Goal: Check status: Check status

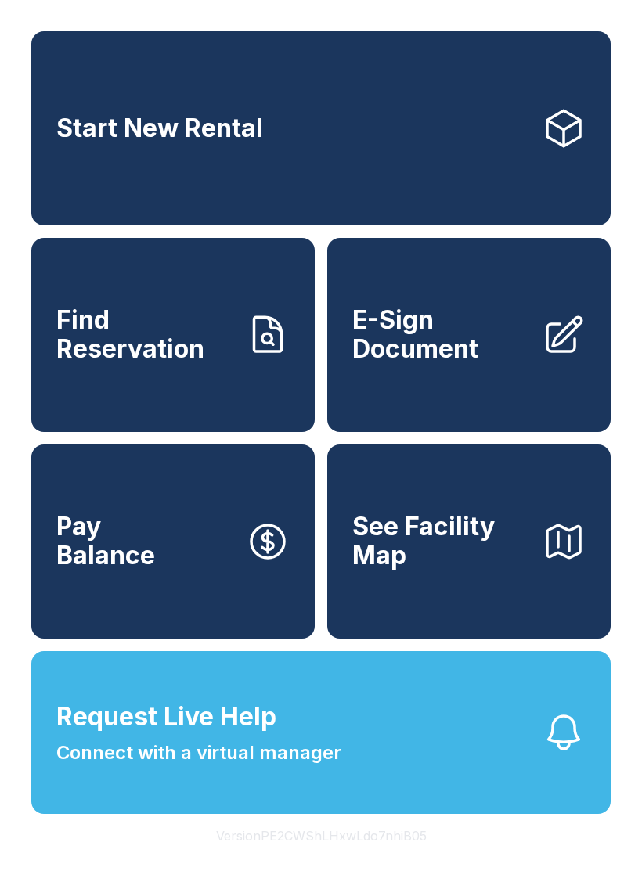
click at [214, 405] on link "Find Reservation" at bounding box center [172, 335] width 283 height 194
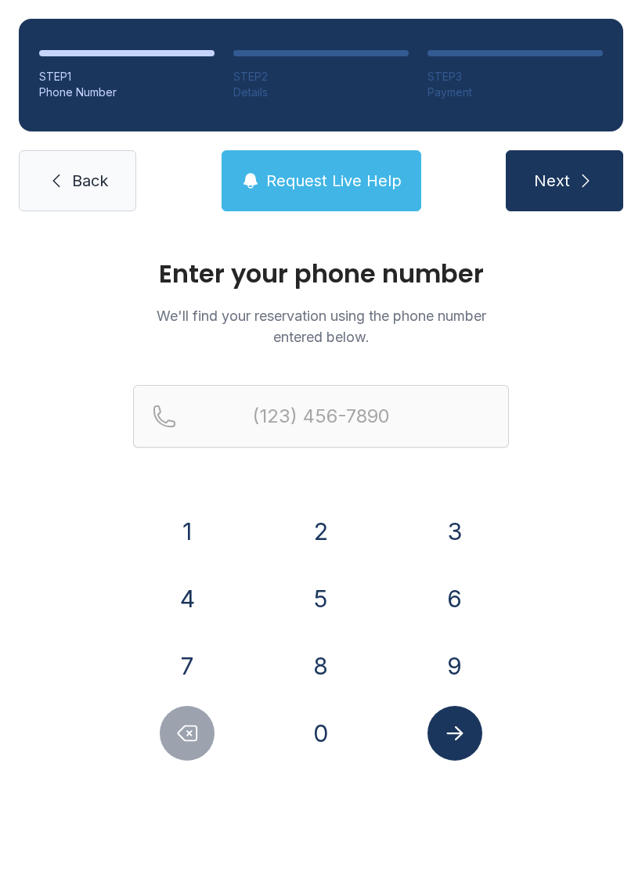
click at [318, 672] on button "8" at bounding box center [320, 666] width 55 height 55
click at [201, 527] on button "1" at bounding box center [187, 531] width 55 height 55
click at [326, 657] on button "8" at bounding box center [320, 666] width 55 height 55
click at [448, 599] on button "6" at bounding box center [454, 598] width 55 height 55
click at [325, 511] on button "2" at bounding box center [320, 531] width 55 height 55
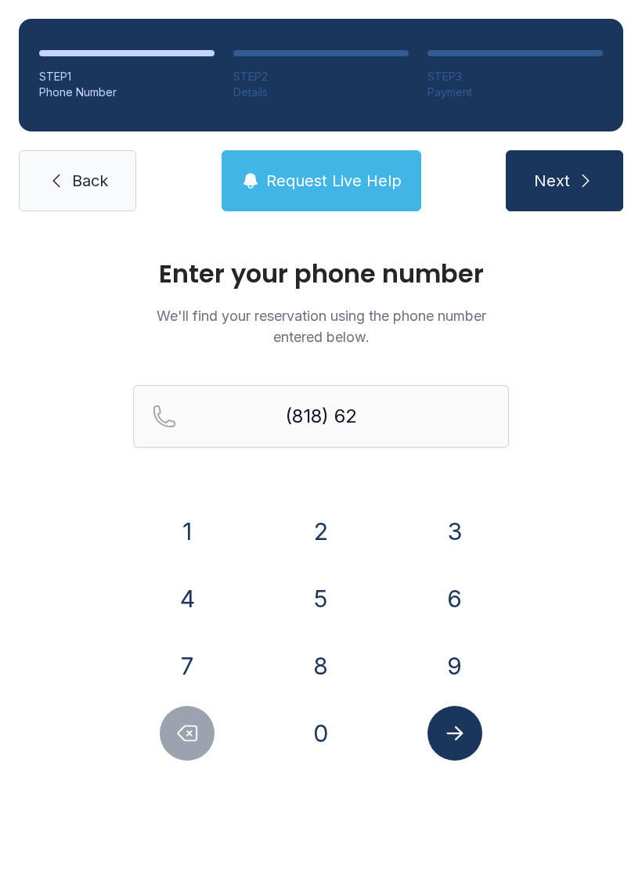
click at [316, 589] on button "5" at bounding box center [320, 598] width 55 height 55
click at [463, 661] on button "9" at bounding box center [454, 666] width 55 height 55
click at [469, 542] on button "3" at bounding box center [454, 531] width 55 height 55
click at [330, 674] on button "8" at bounding box center [320, 666] width 55 height 55
click at [451, 600] on button "6" at bounding box center [454, 598] width 55 height 55
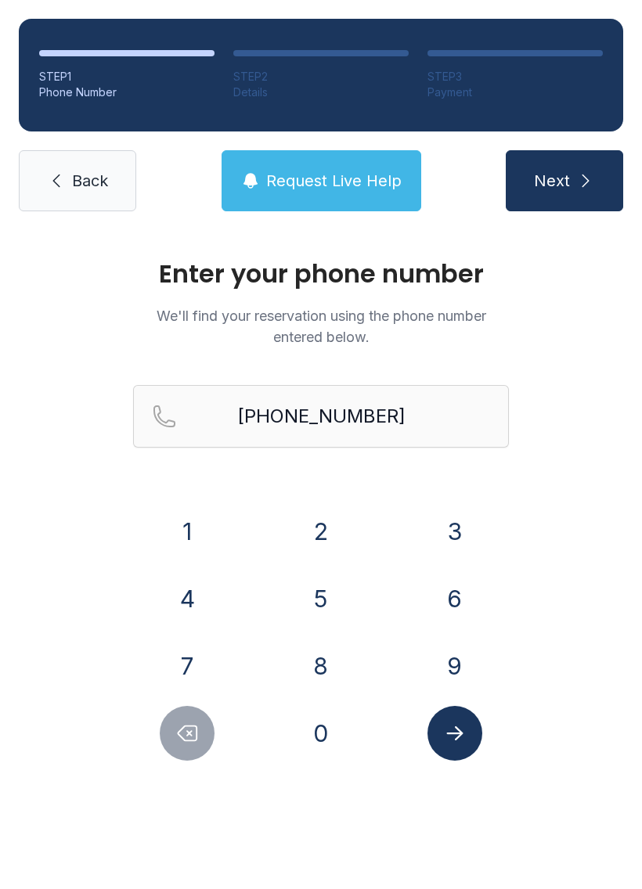
click at [460, 732] on icon "Submit lookup form" at bounding box center [454, 733] width 16 height 14
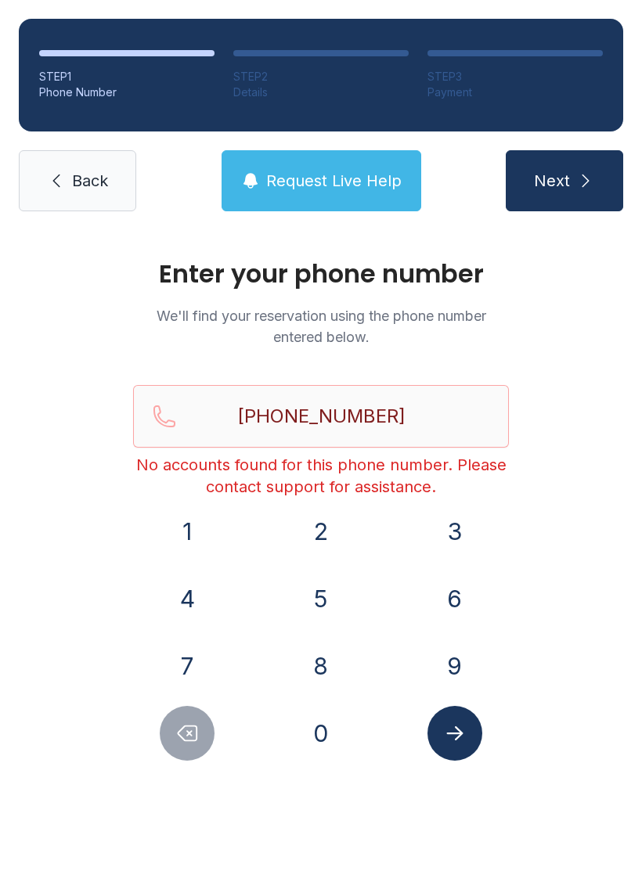
click at [460, 748] on button "Submit lookup form" at bounding box center [454, 733] width 55 height 55
click at [417, 406] on input "[PHONE_NUMBER]" at bounding box center [321, 416] width 376 height 63
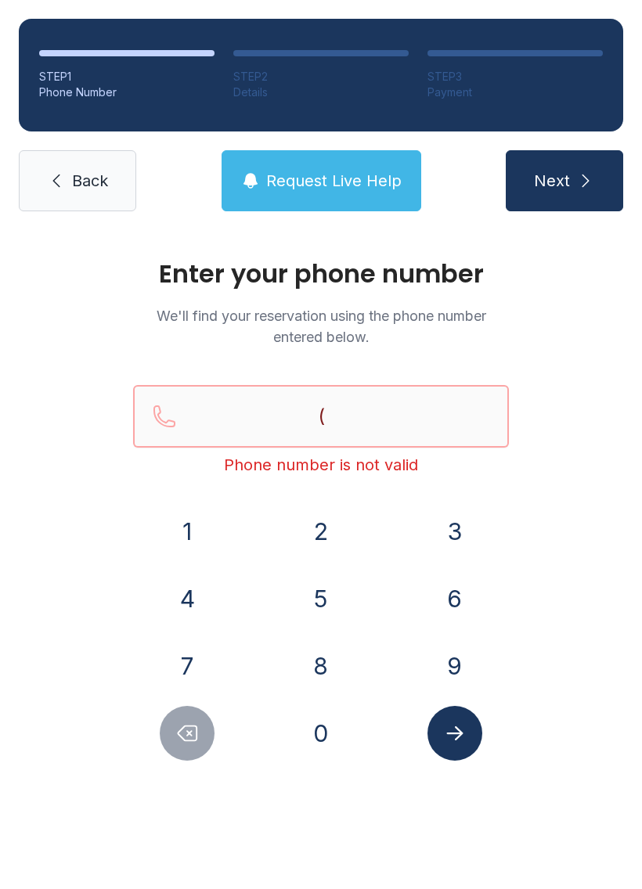
type input "("
click at [376, 189] on span "Request Live Help" at bounding box center [333, 181] width 135 height 22
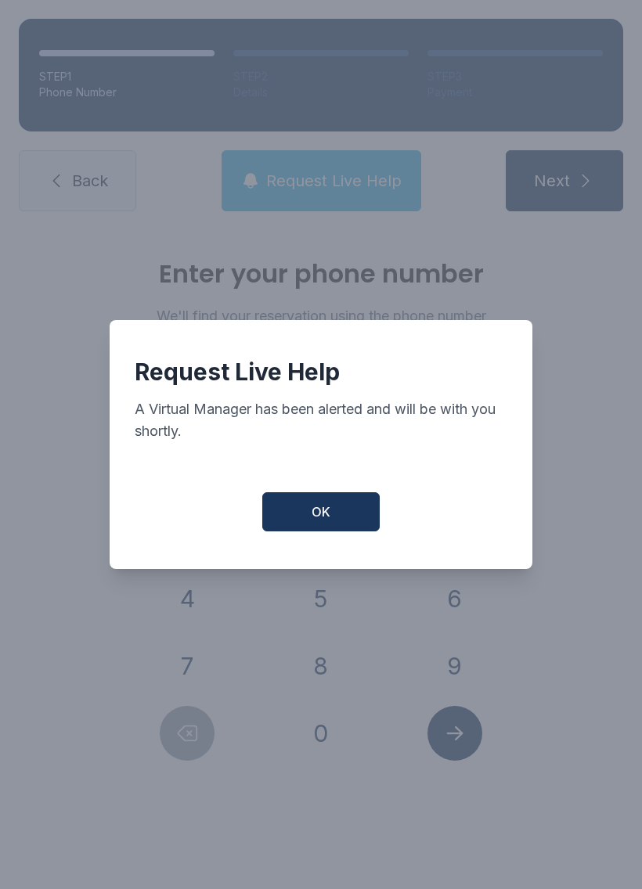
click at [339, 529] on button "OK" at bounding box center [320, 511] width 117 height 39
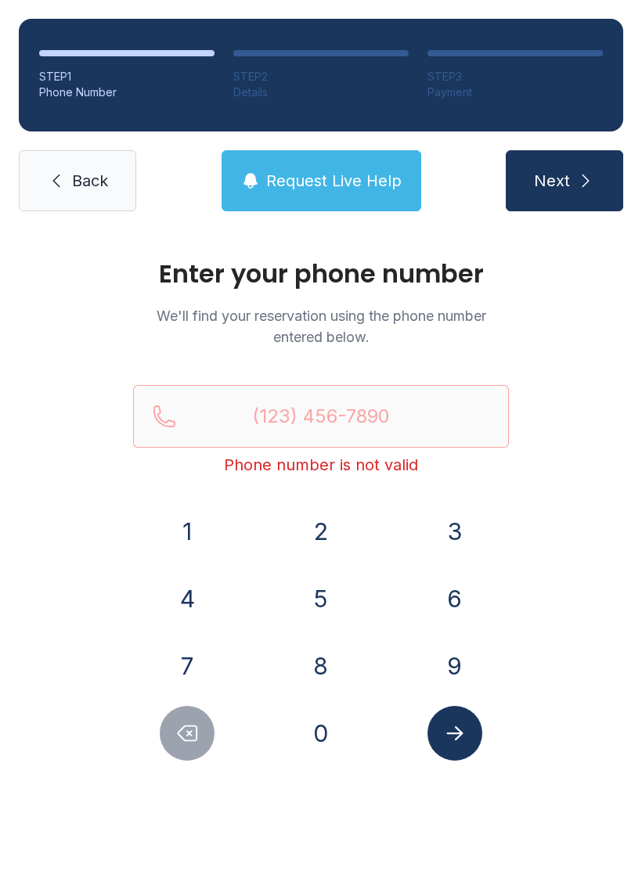
click at [333, 674] on button "8" at bounding box center [320, 666] width 55 height 55
click at [200, 538] on button "1" at bounding box center [187, 531] width 55 height 55
click at [320, 657] on button "8" at bounding box center [320, 666] width 55 height 55
click at [468, 615] on button "6" at bounding box center [454, 598] width 55 height 55
click at [333, 522] on button "2" at bounding box center [320, 531] width 55 height 55
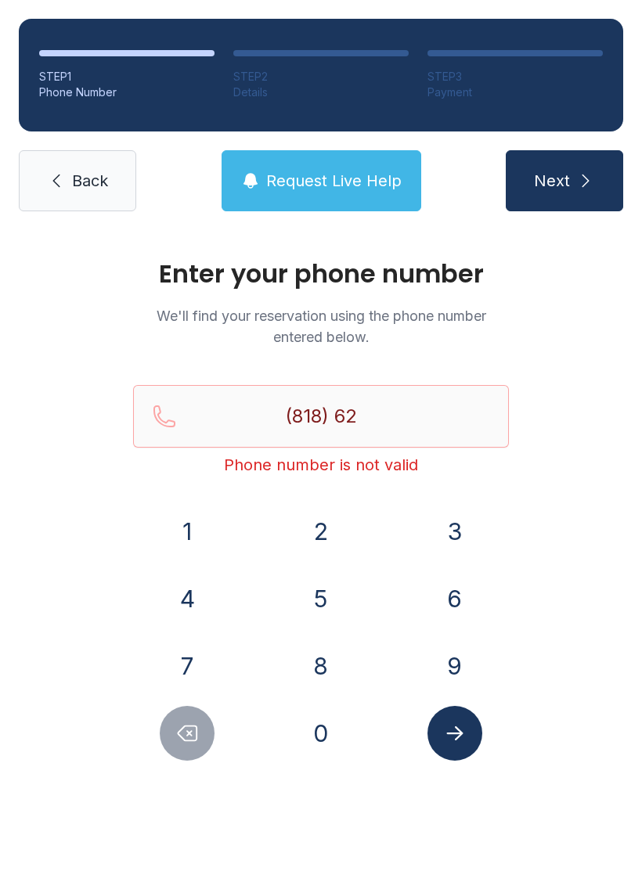
click at [329, 574] on button "5" at bounding box center [320, 598] width 55 height 55
click at [463, 653] on button "9" at bounding box center [454, 666] width 55 height 55
click at [456, 541] on button "3" at bounding box center [454, 531] width 55 height 55
click at [460, 585] on button "6" at bounding box center [454, 598] width 55 height 55
click at [204, 717] on button "Delete number" at bounding box center [187, 733] width 55 height 55
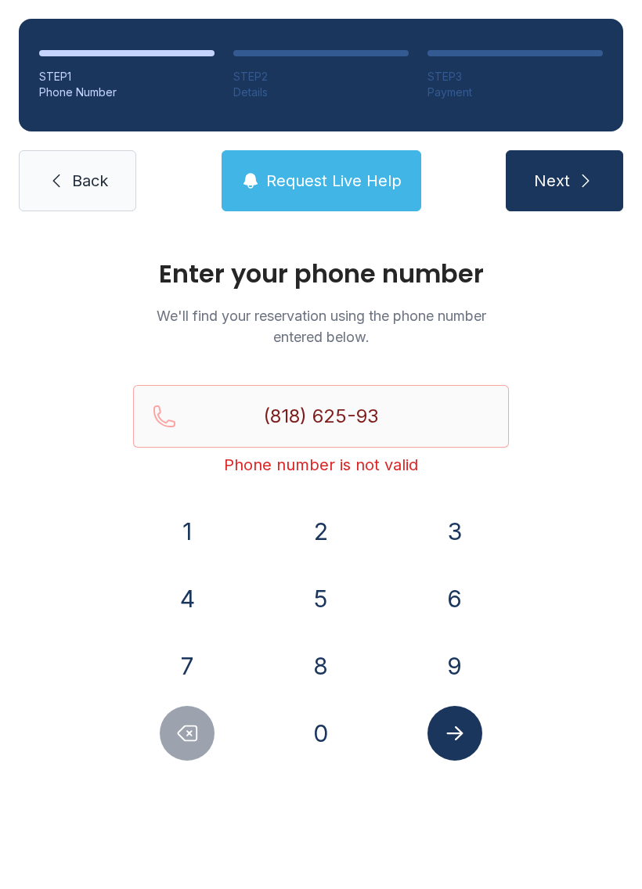
click at [331, 666] on button "8" at bounding box center [320, 666] width 55 height 55
click at [454, 595] on button "6" at bounding box center [454, 598] width 55 height 55
type input "[PHONE_NUMBER]"
click at [461, 731] on icon "Submit lookup form" at bounding box center [454, 733] width 23 height 23
